Goal: Transaction & Acquisition: Purchase product/service

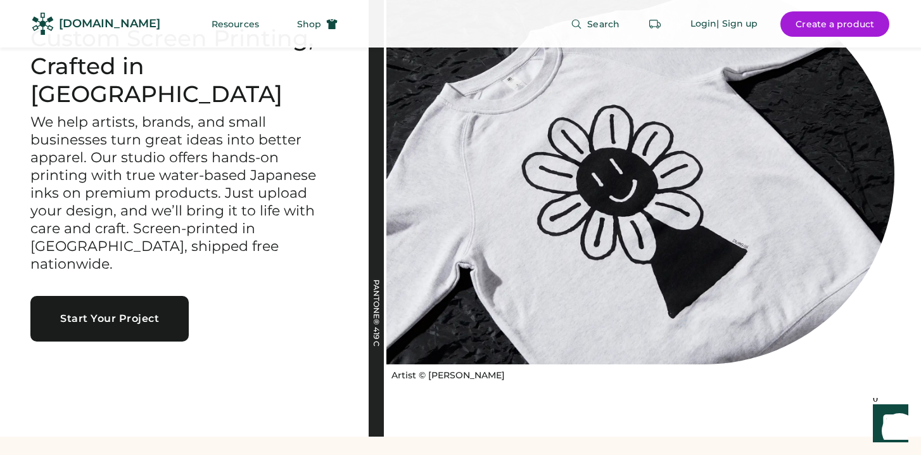
scroll to position [130, 0]
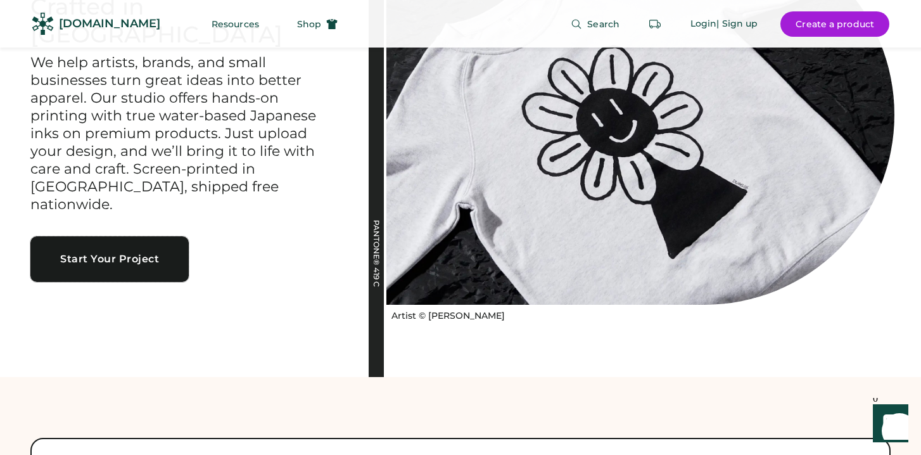
click at [165, 248] on button "Start Your Project" at bounding box center [109, 259] width 158 height 46
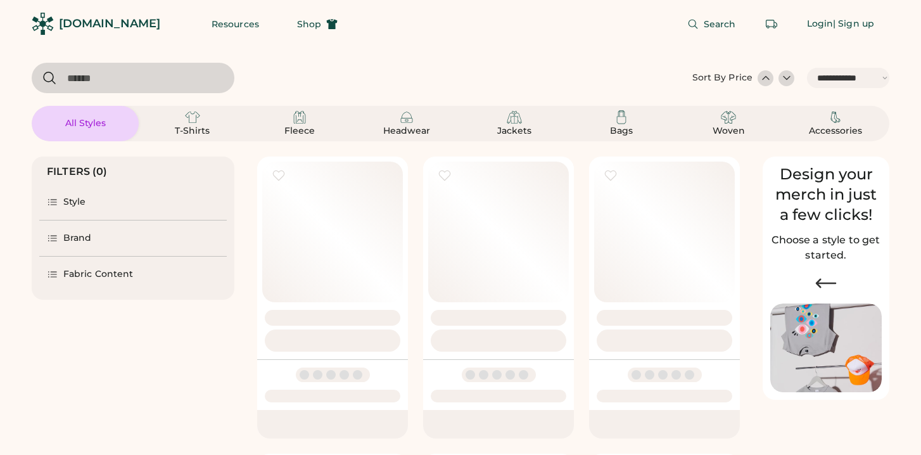
select select "*****"
select select "*"
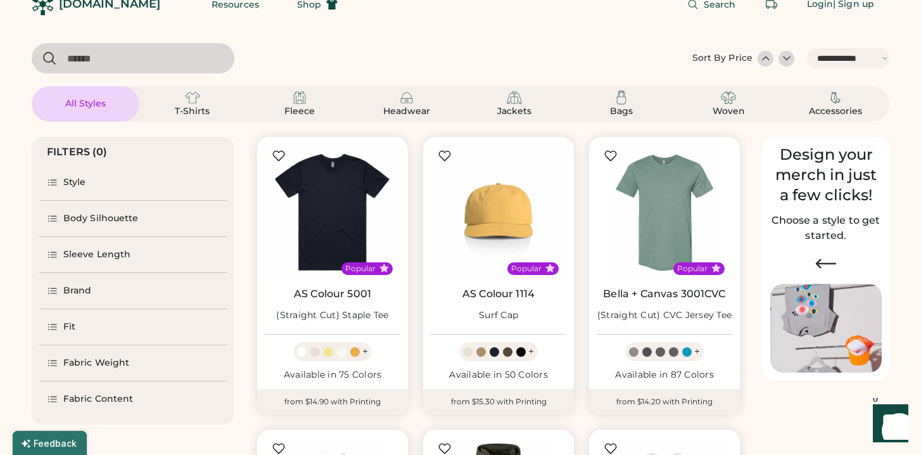
select select "*****"
select select "*"
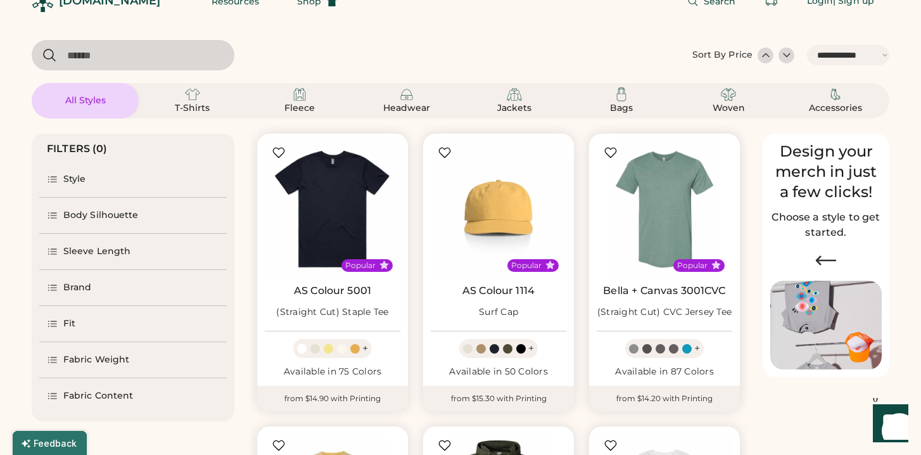
scroll to position [38, 0]
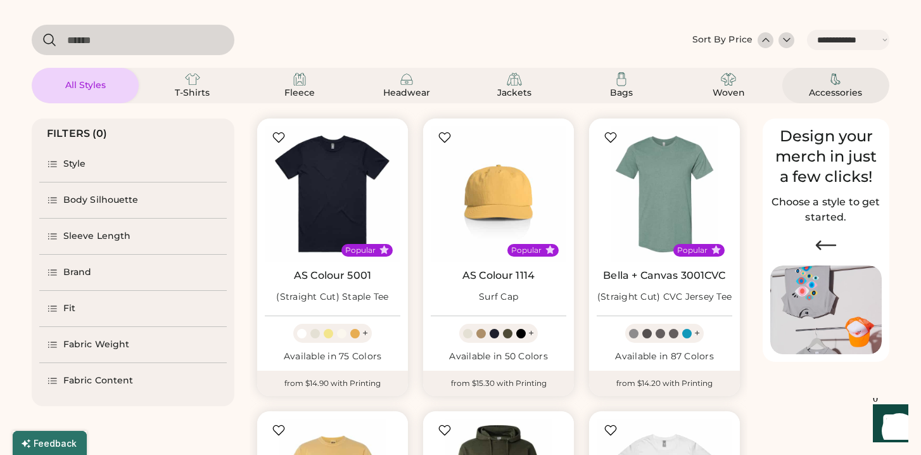
click at [858, 79] on div "Accessories" at bounding box center [836, 86] width 77 height 28
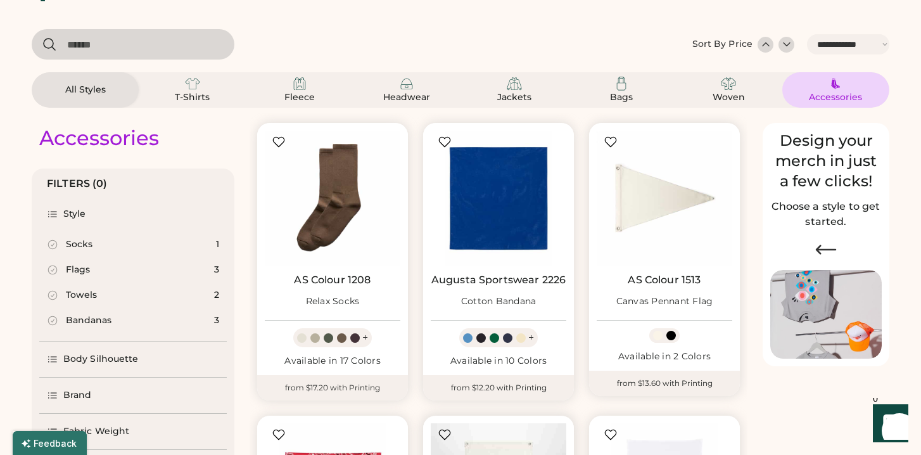
scroll to position [27, 0]
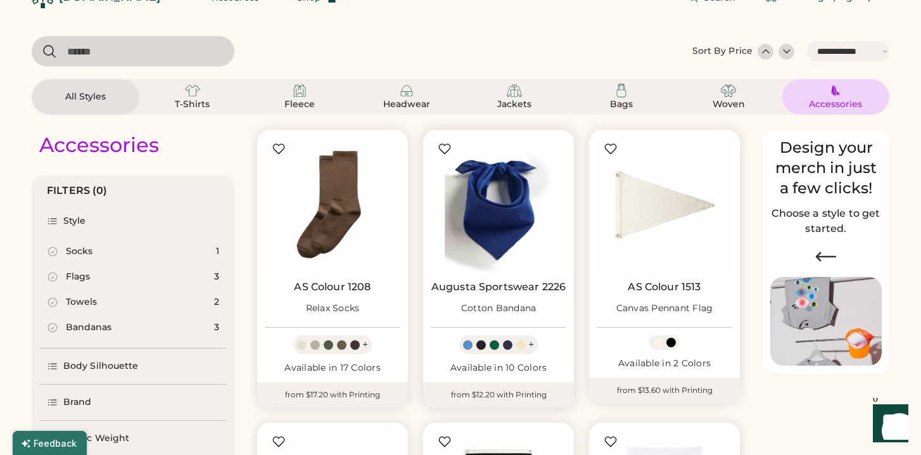
click at [499, 214] on img at bounding box center [499, 206] width 136 height 136
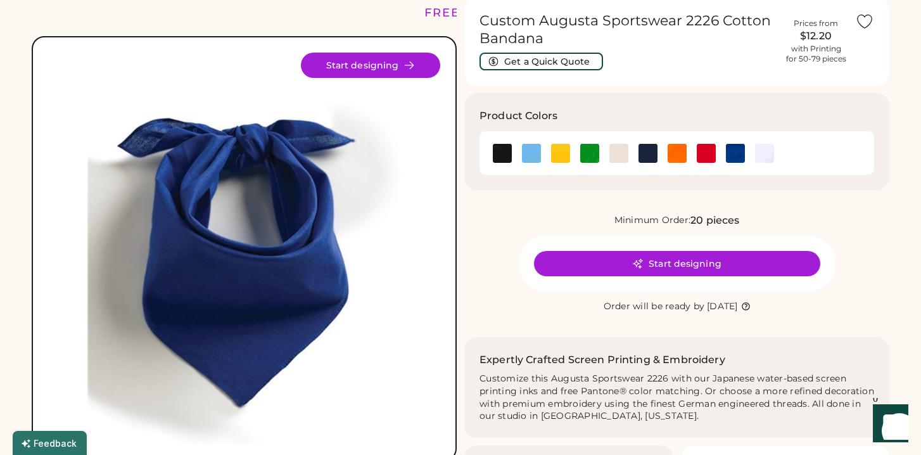
scroll to position [54, 0]
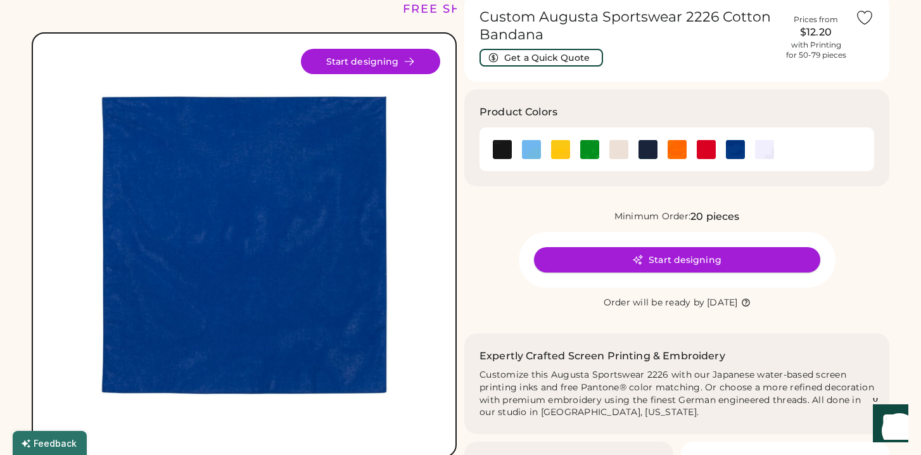
click at [579, 264] on button "Start designing" at bounding box center [677, 259] width 286 height 25
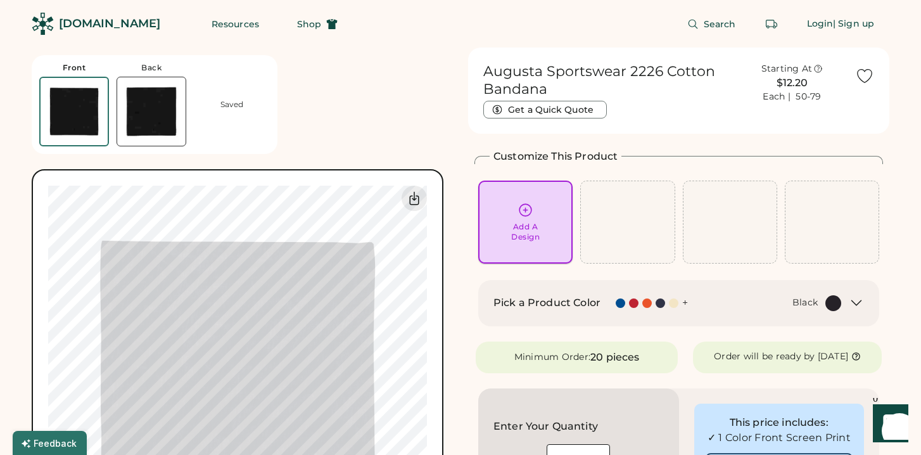
click at [523, 219] on div "Add A Design" at bounding box center [525, 222] width 77 height 40
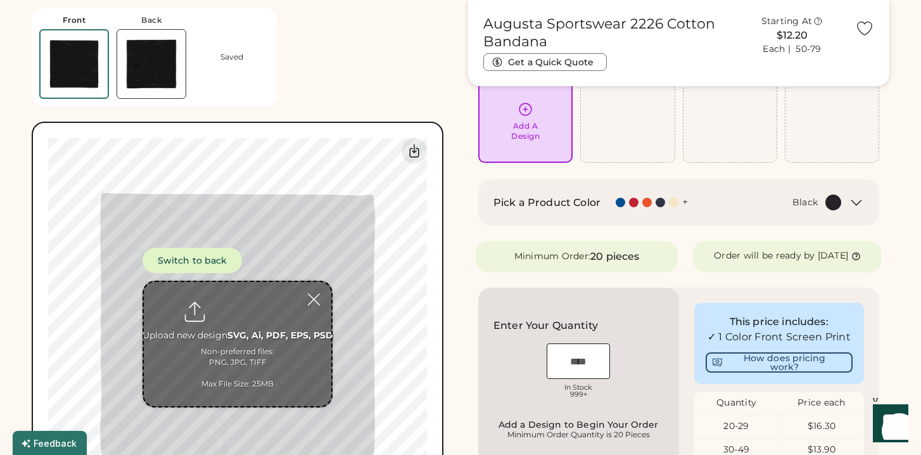
scroll to position [103, 0]
click at [234, 308] on input "file" at bounding box center [238, 344] width 188 height 124
type input "**********"
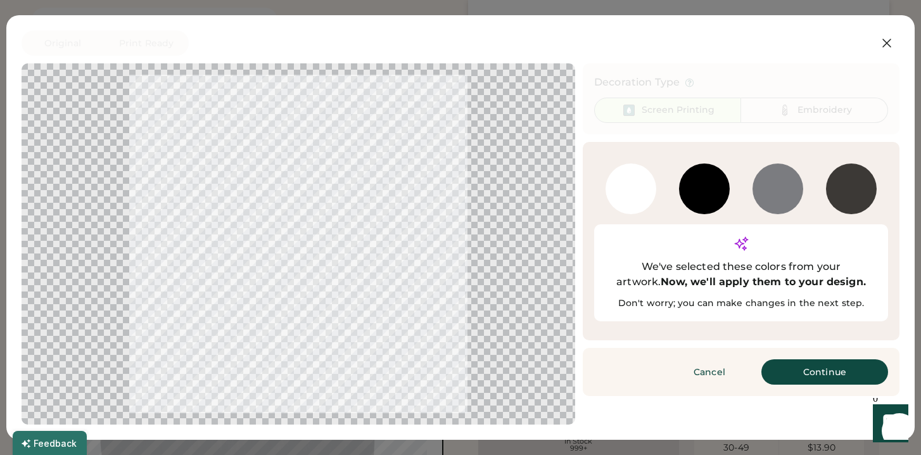
click at [625, 183] on div at bounding box center [631, 188] width 51 height 51
click at [706, 200] on div at bounding box center [704, 188] width 51 height 51
click at [791, 359] on button "Continue" at bounding box center [825, 371] width 127 height 25
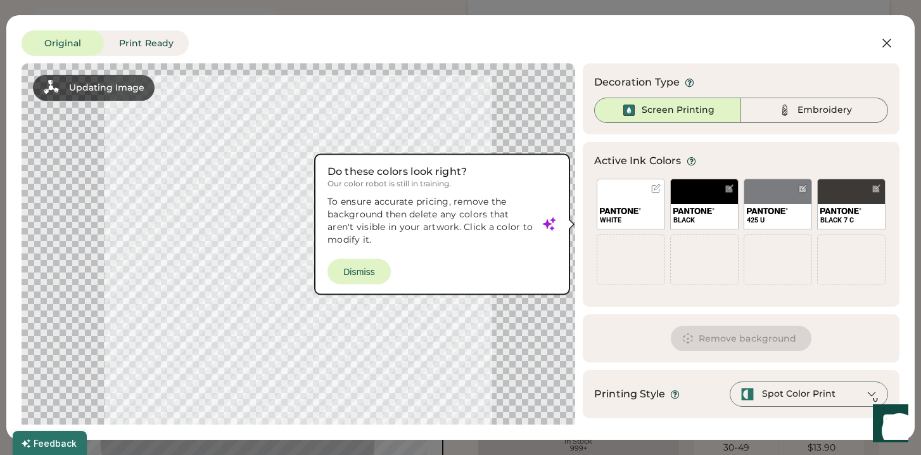
click at [631, 196] on div "WHITE" at bounding box center [631, 204] width 68 height 51
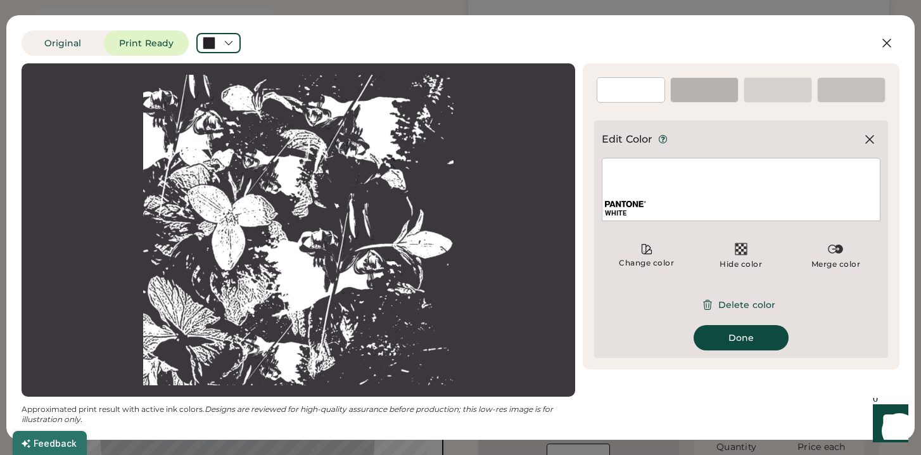
scroll to position [41, 0]
click at [693, 84] on div "BLACK" at bounding box center [704, 89] width 68 height 25
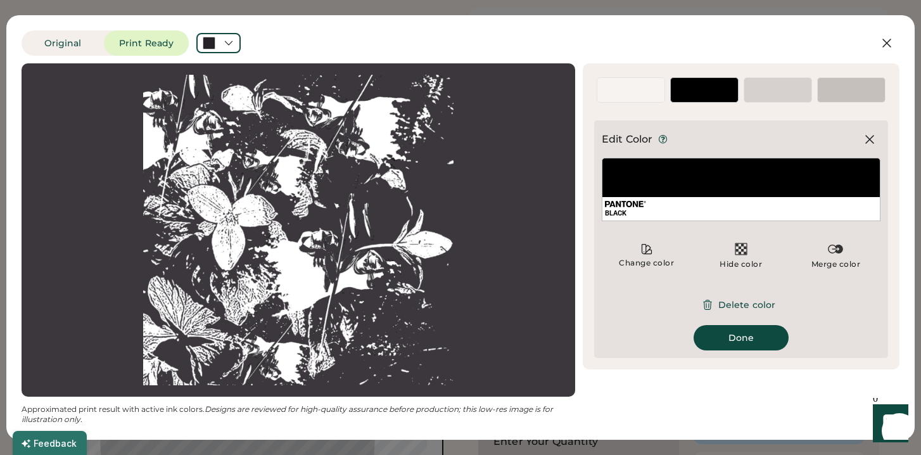
click at [781, 87] on div "425 U" at bounding box center [778, 89] width 68 height 25
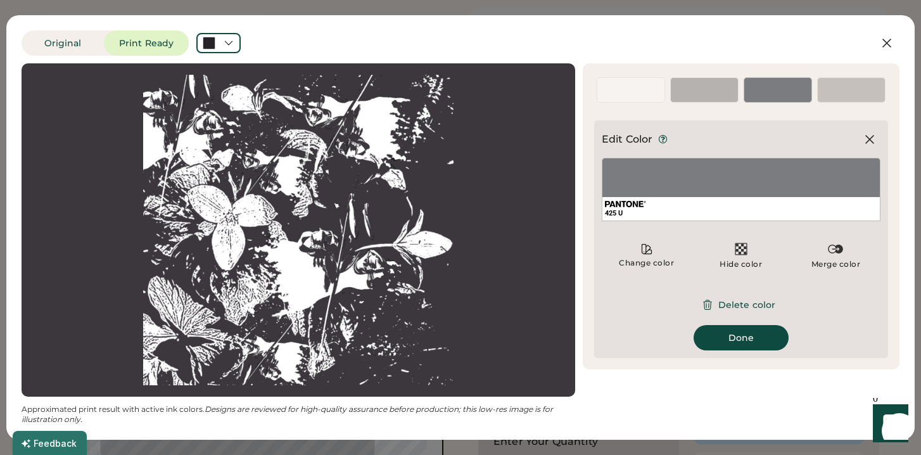
click at [853, 91] on div "BLACK 7 C" at bounding box center [851, 96] width 67 height 11
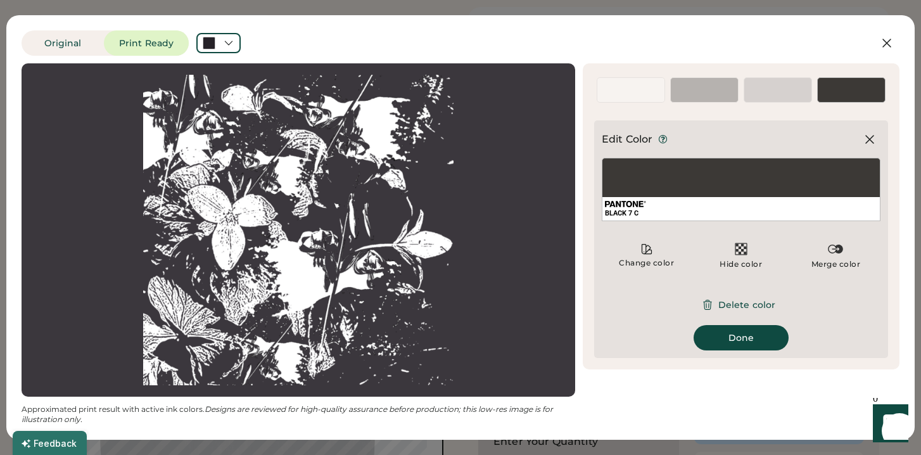
click at [625, 103] on div "Add Color WHITE" at bounding box center [631, 90] width 74 height 30
click at [625, 99] on div "WHITE" at bounding box center [631, 96] width 67 height 11
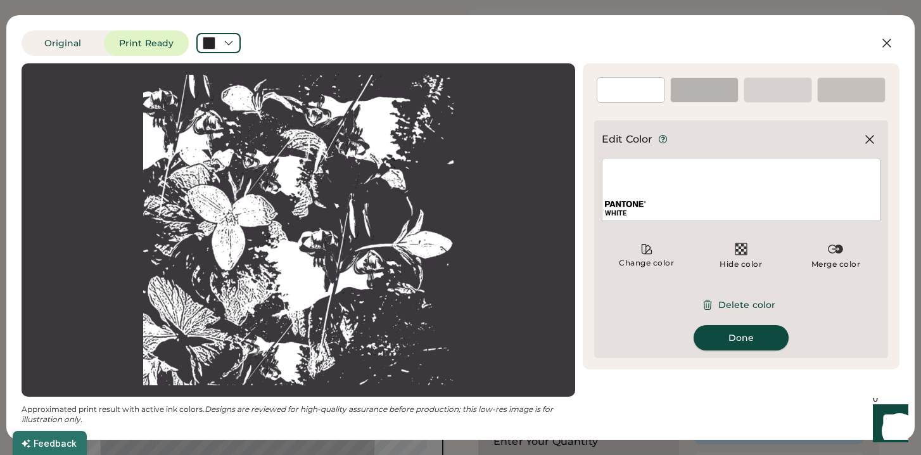
click at [736, 338] on button "Done" at bounding box center [741, 337] width 95 height 25
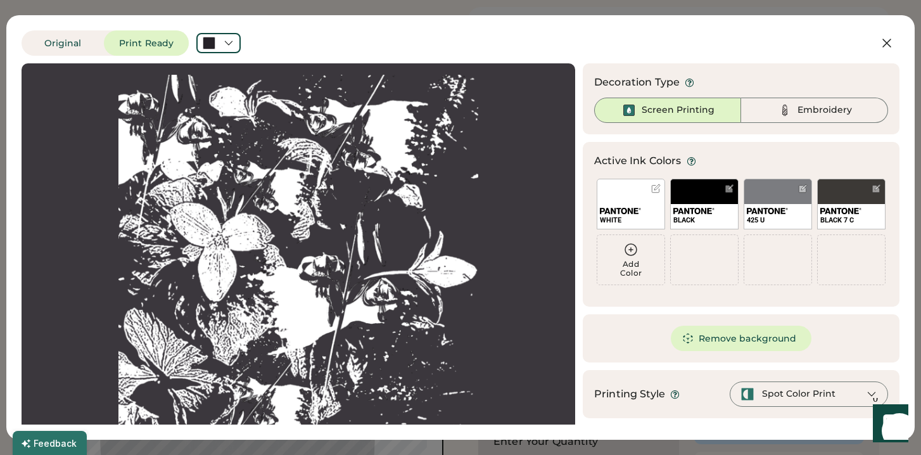
scroll to position [49, 0]
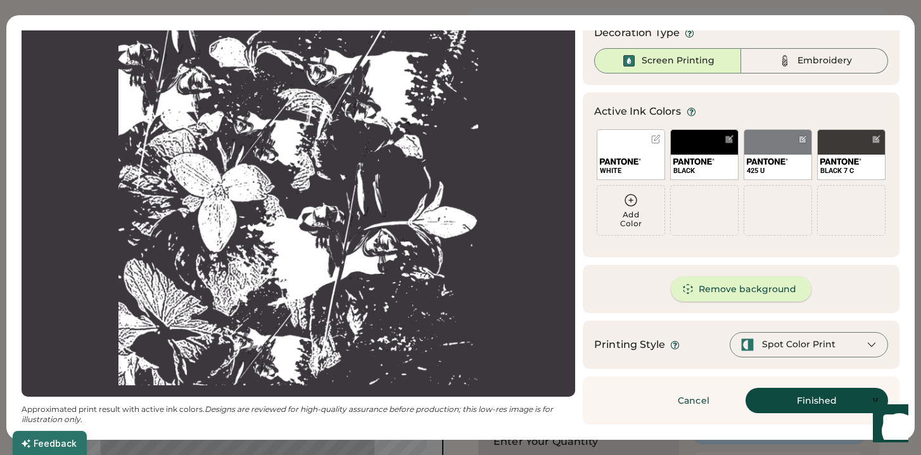
click at [700, 285] on button "Remove background" at bounding box center [741, 288] width 141 height 25
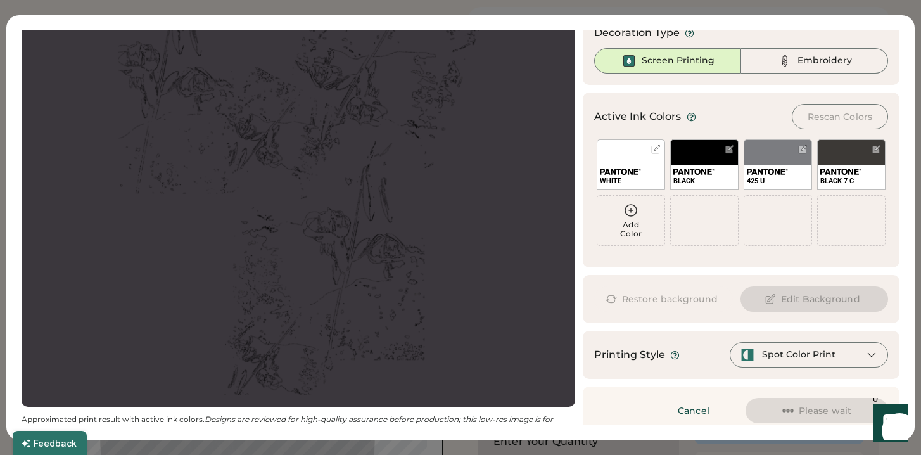
scroll to position [28, 0]
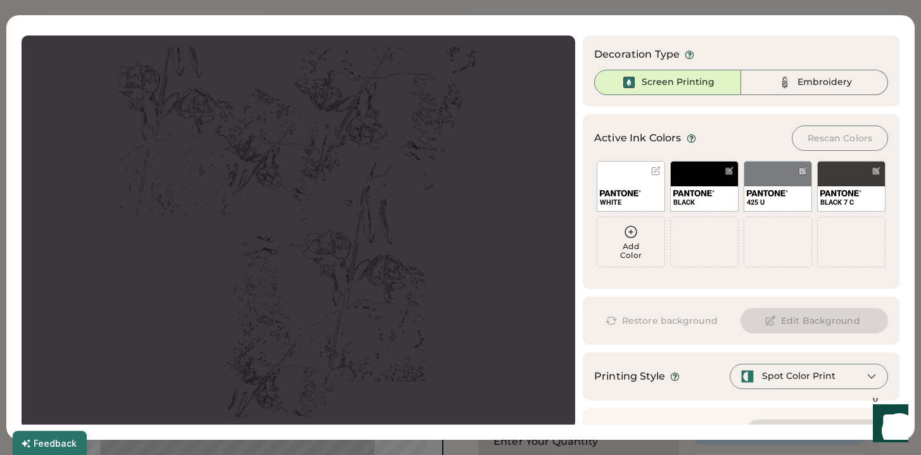
click at [661, 323] on button "Restore background" at bounding box center [663, 320] width 139 height 25
click at [624, 323] on button "Restore background" at bounding box center [663, 320] width 139 height 25
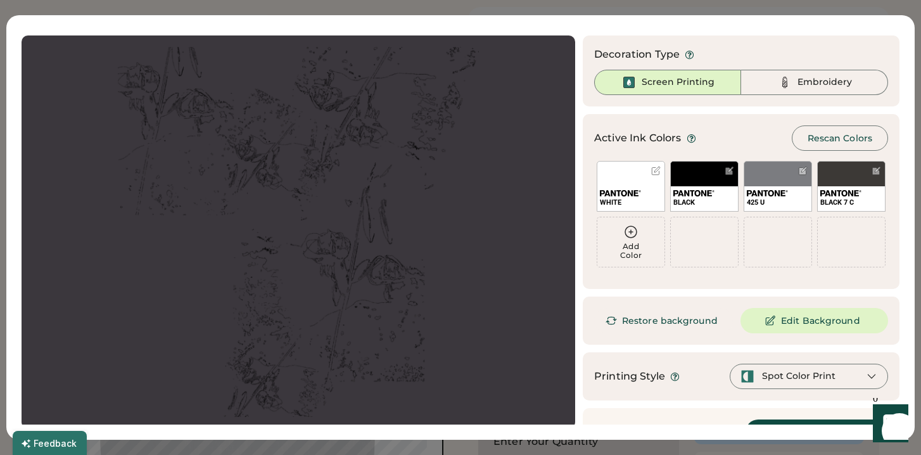
click at [637, 247] on div "Add Color" at bounding box center [631, 251] width 67 height 18
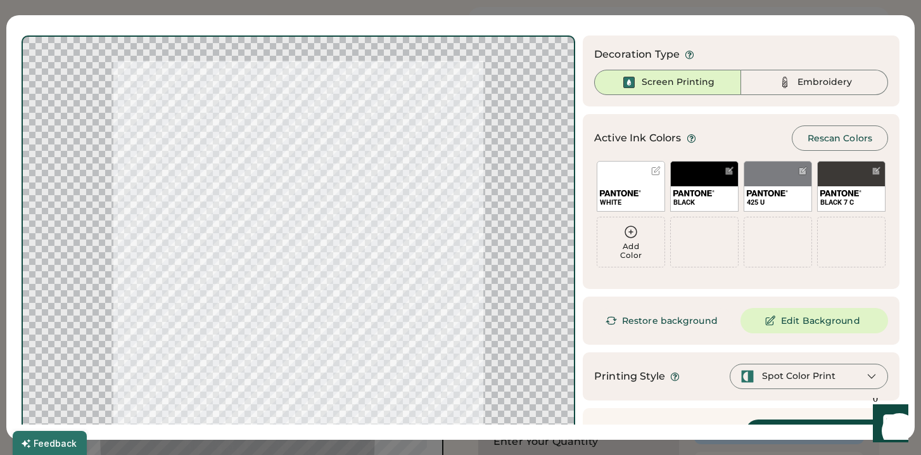
scroll to position [29, 0]
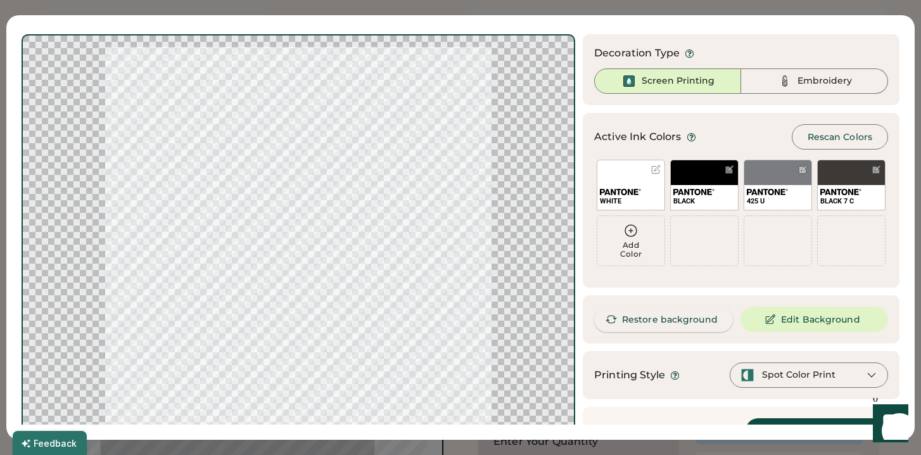
click at [663, 320] on button "Restore background" at bounding box center [663, 319] width 139 height 25
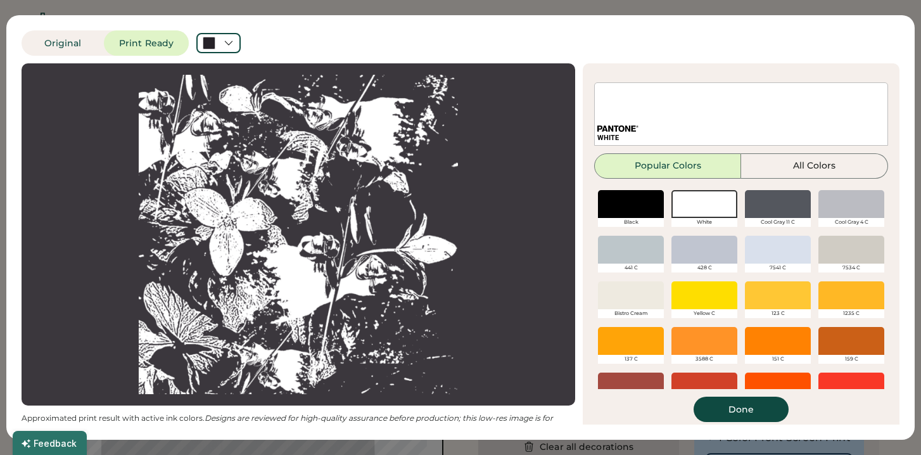
scroll to position [41, 0]
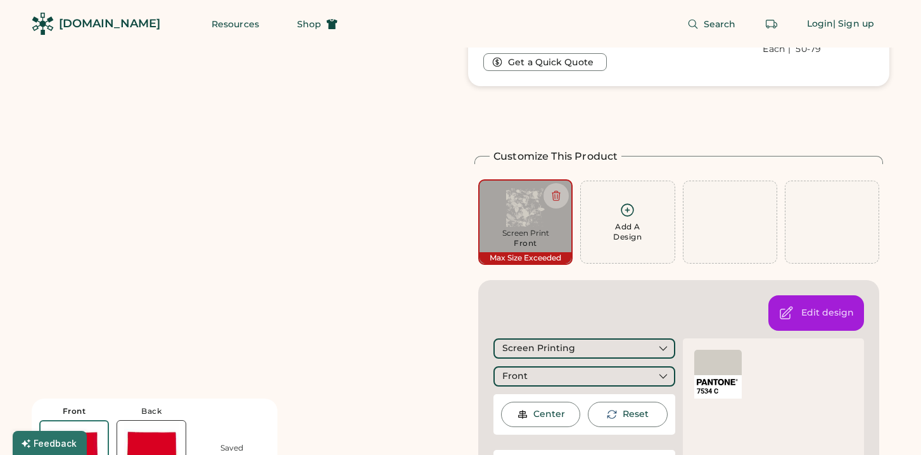
scroll to position [430, 0]
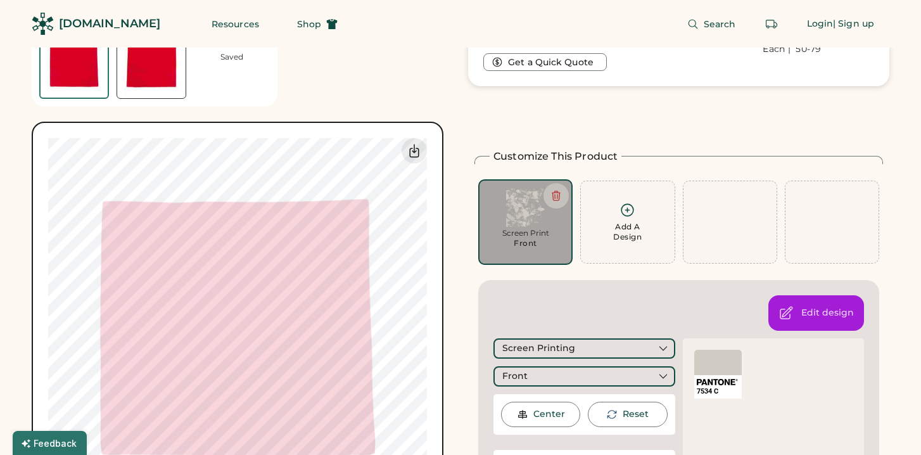
scroll to position [209, 0]
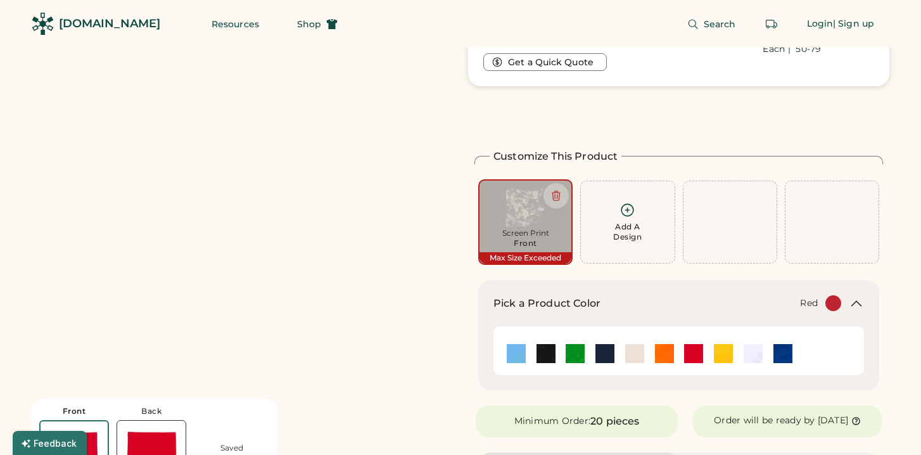
scroll to position [524, 0]
